Goal: Task Accomplishment & Management: Complete application form

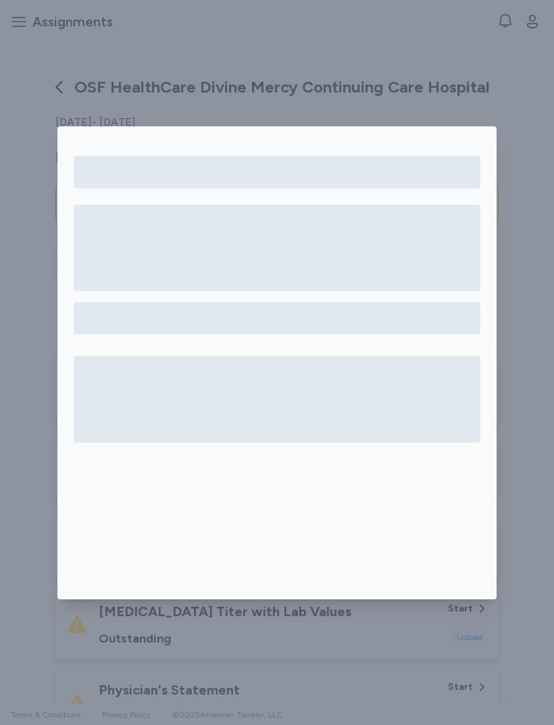
scroll to position [833, 0]
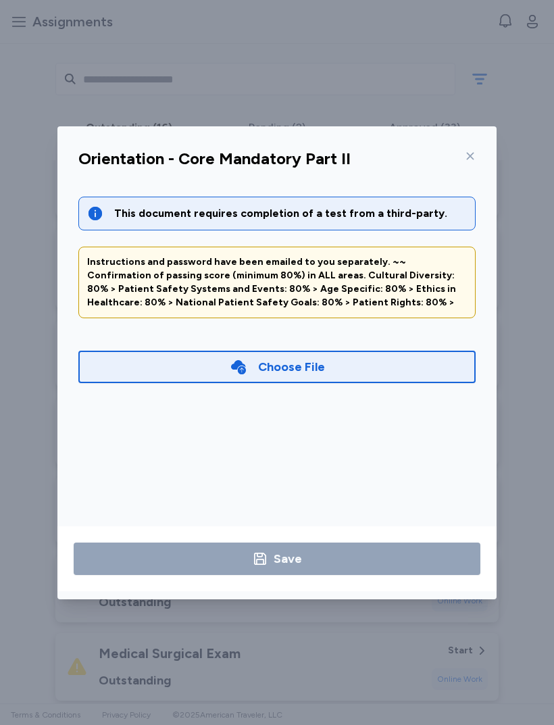
click at [334, 358] on div "Choose File" at bounding box center [276, 366] width 397 height 32
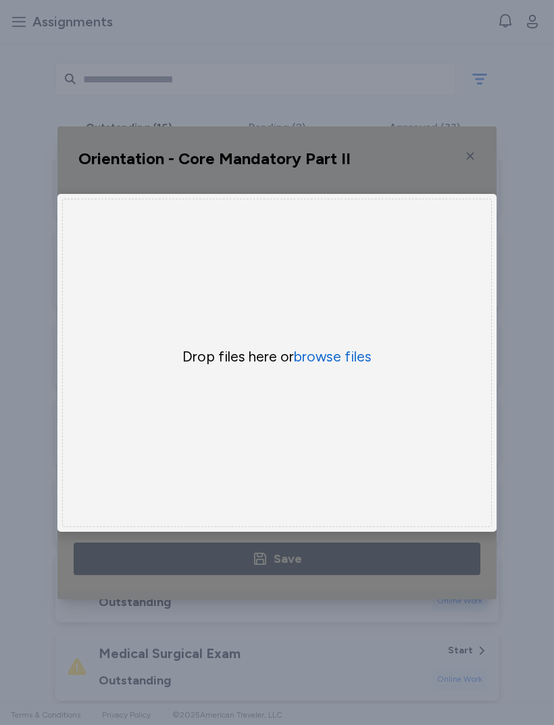
click at [349, 365] on button "browse files" at bounding box center [333, 356] width 78 height 19
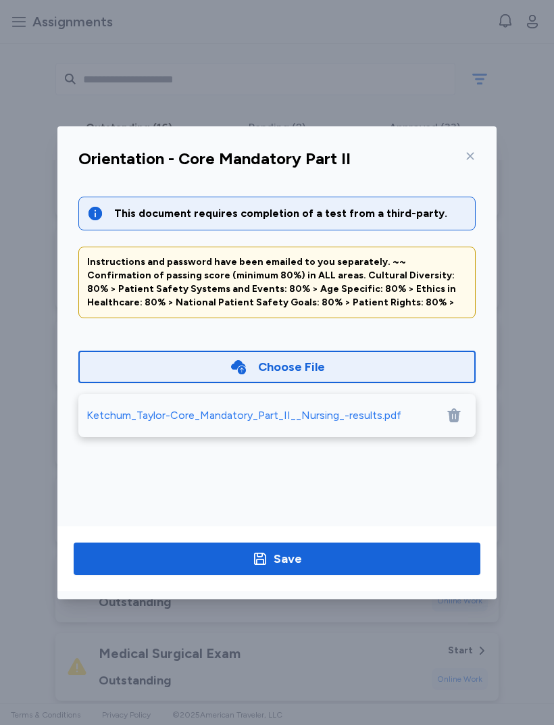
click at [287, 554] on div "Save" at bounding box center [287, 558] width 28 height 19
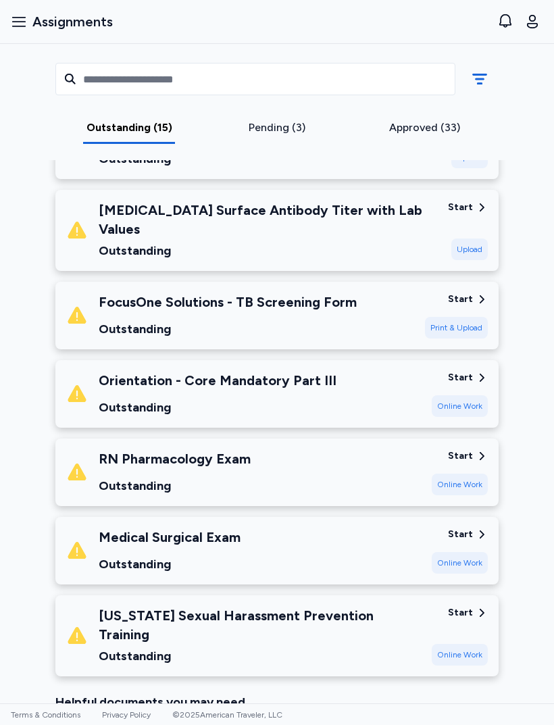
scroll to position [868, 0]
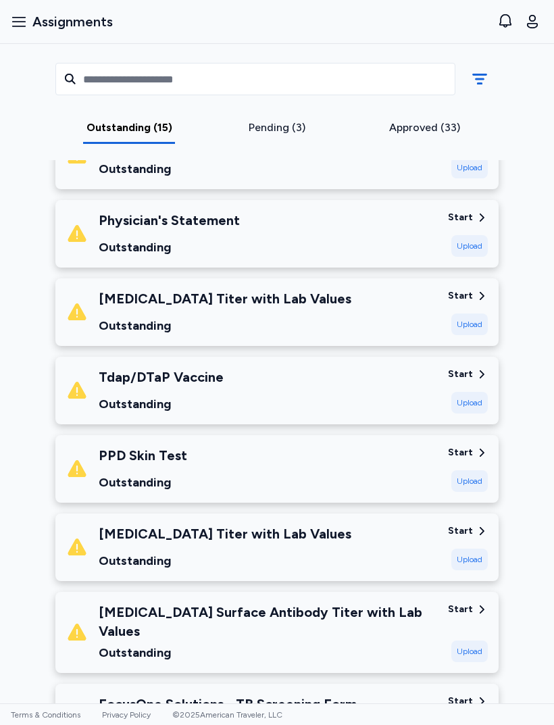
click at [290, 126] on div "Pending (3)" at bounding box center [277, 128] width 137 height 16
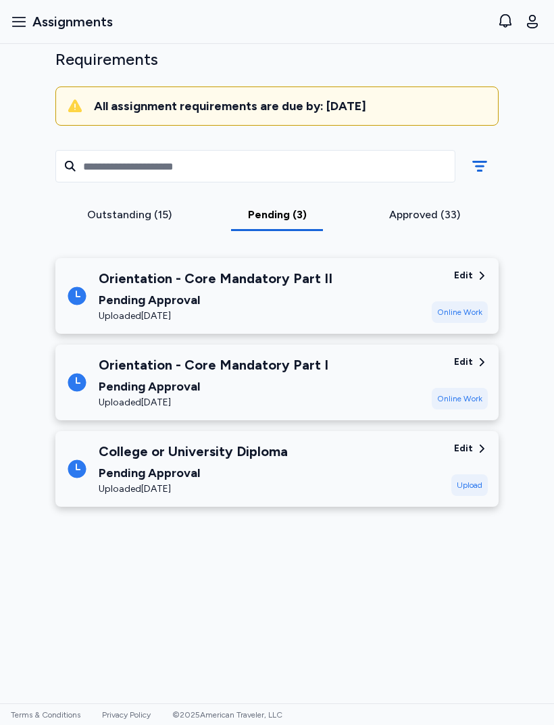
scroll to position [141, 0]
click at [152, 207] on div "Outstanding (15)" at bounding box center [129, 215] width 137 height 16
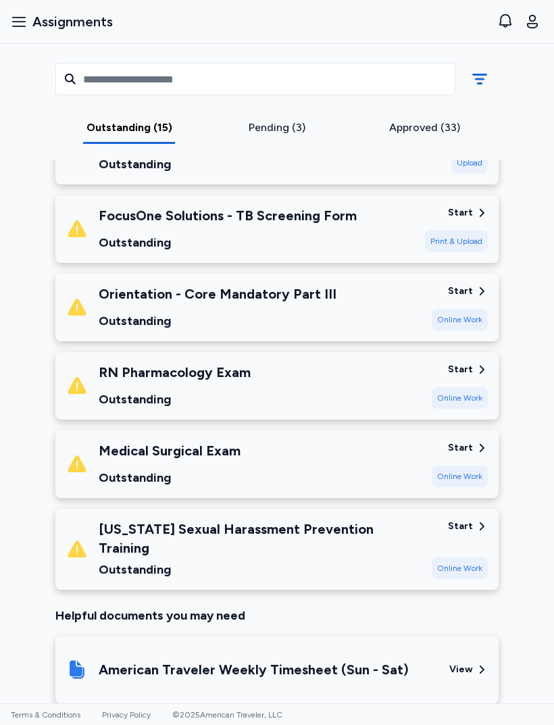
scroll to position [958, 0]
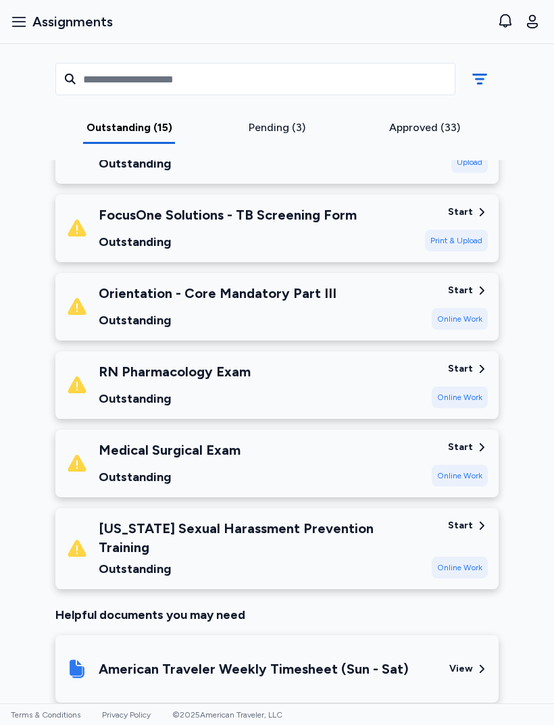
click at [126, 311] on div "Outstanding" at bounding box center [218, 320] width 238 height 19
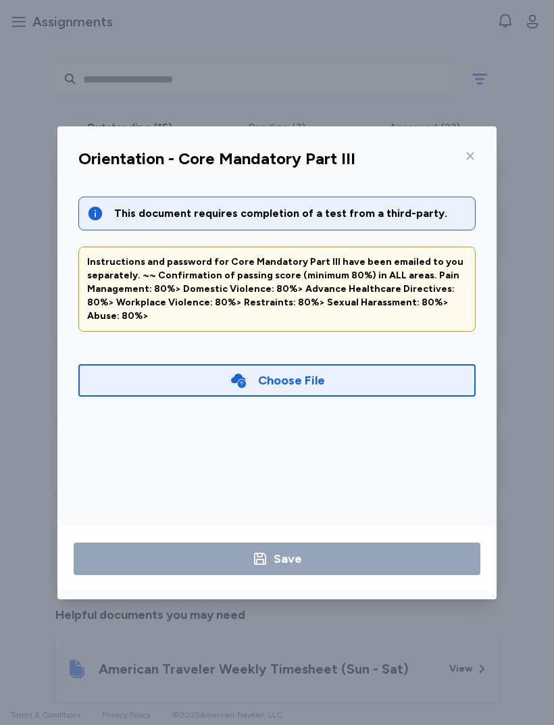
click at [392, 365] on div "Choose File" at bounding box center [276, 380] width 397 height 32
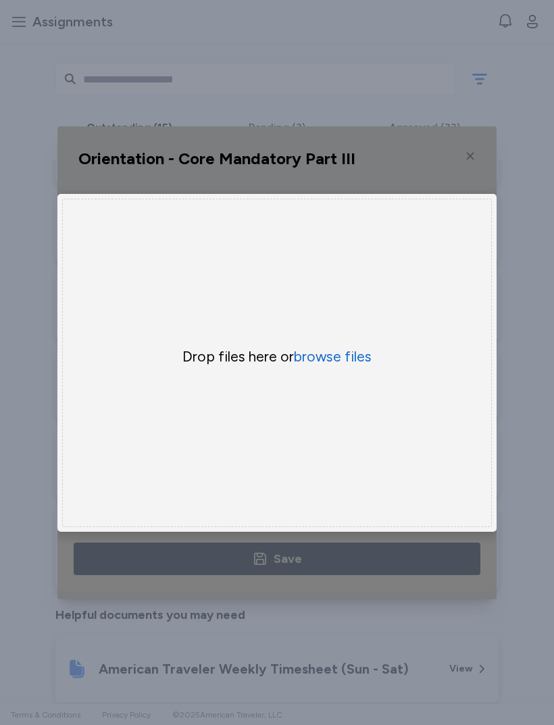
click at [360, 354] on button "browse files" at bounding box center [333, 356] width 78 height 19
click at [340, 350] on button "browse files" at bounding box center [333, 356] width 78 height 19
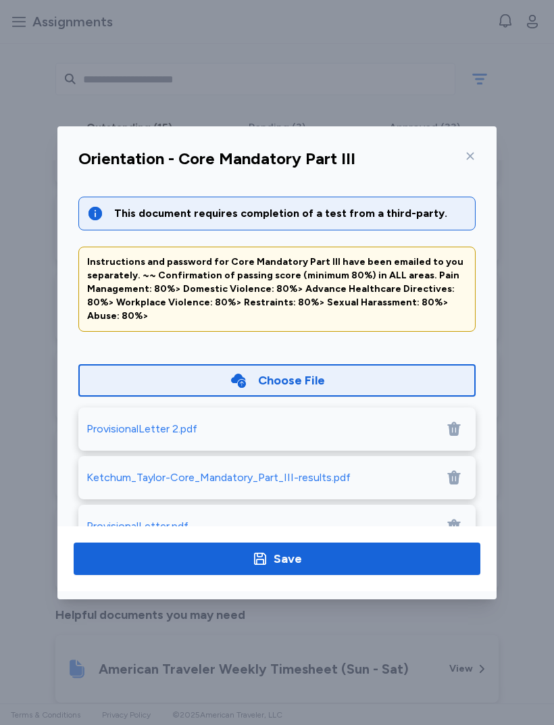
click at [454, 421] on icon at bounding box center [453, 428] width 13 height 14
click at [456, 464] on div at bounding box center [453, 477] width 27 height 27
click at [461, 469] on icon at bounding box center [454, 477] width 16 height 16
click at [463, 464] on div at bounding box center [453, 477] width 27 height 27
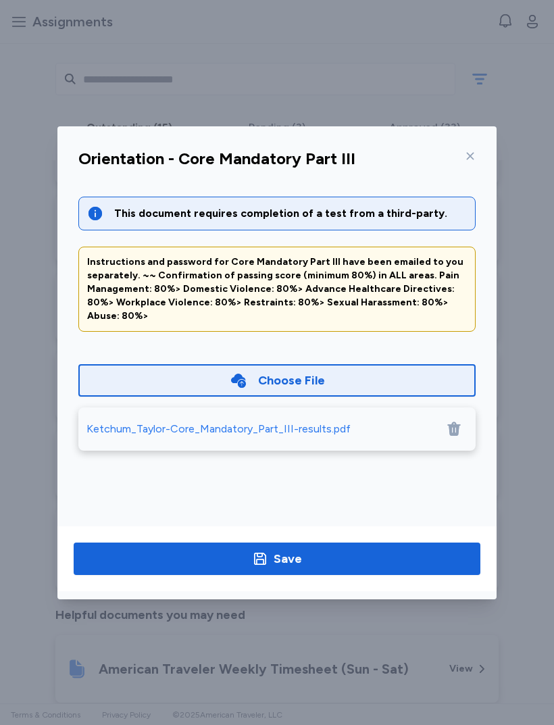
click at [332, 570] on button "Save" at bounding box center [277, 558] width 407 height 32
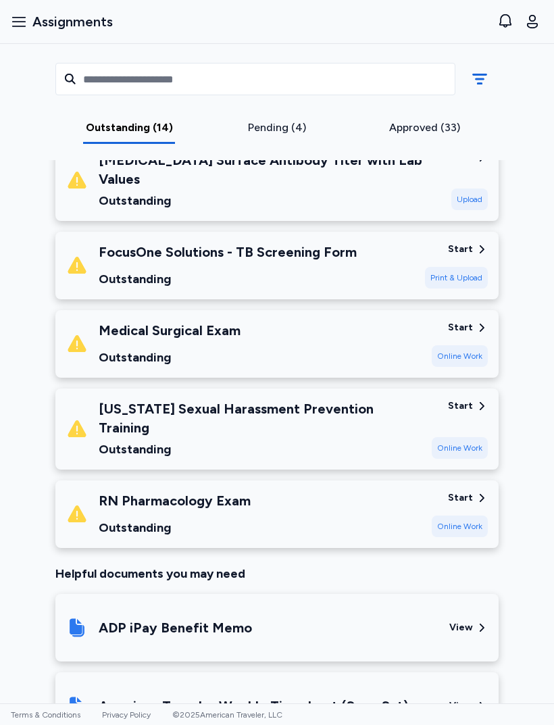
scroll to position [920, 0]
